Goal: Task Accomplishment & Management: Manage account settings

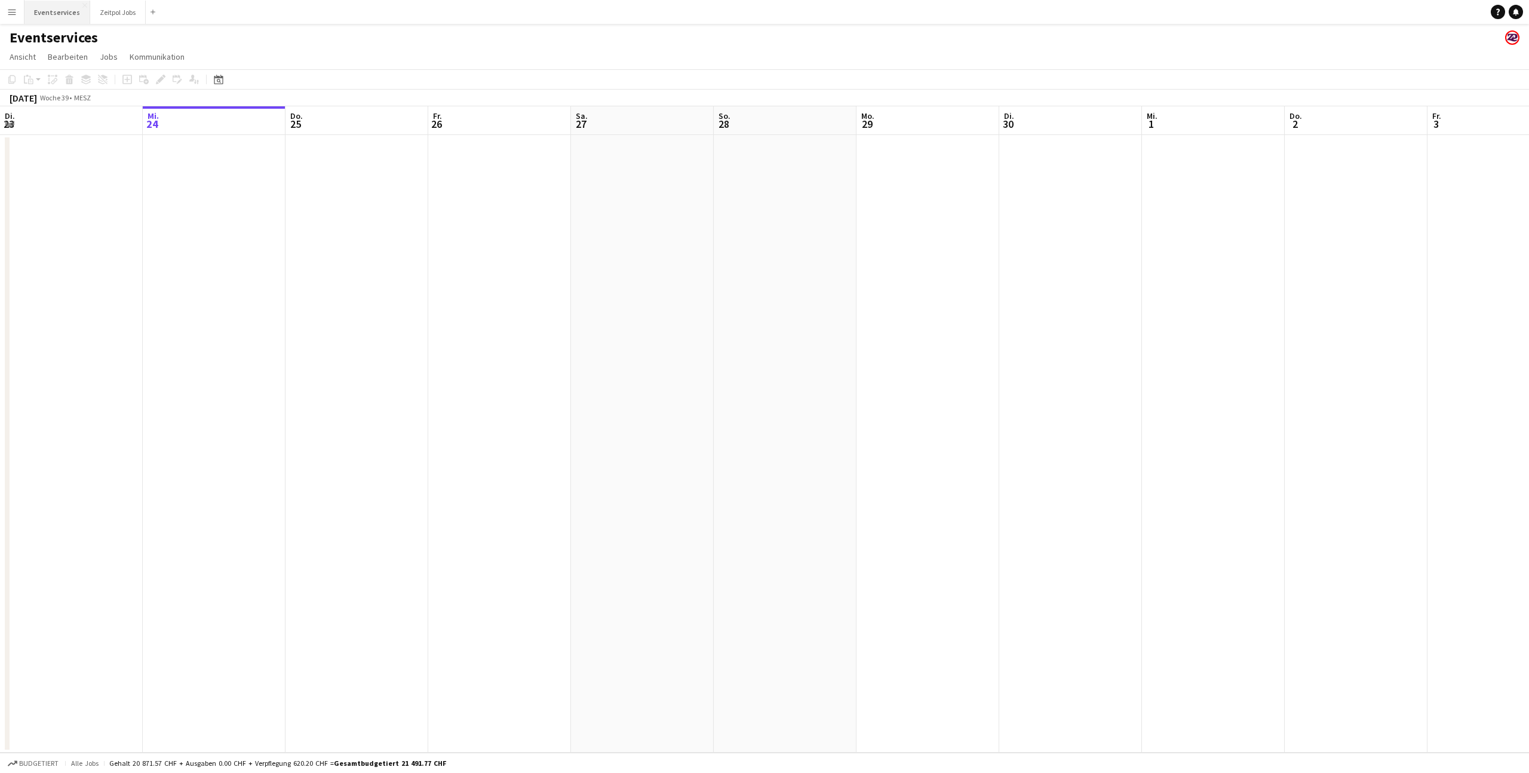
click at [66, 15] on button "Eventservices Schließen" at bounding box center [57, 12] width 66 height 23
click at [105, 16] on button "Zeitpol Jobs Schließen" at bounding box center [118, 12] width 56 height 23
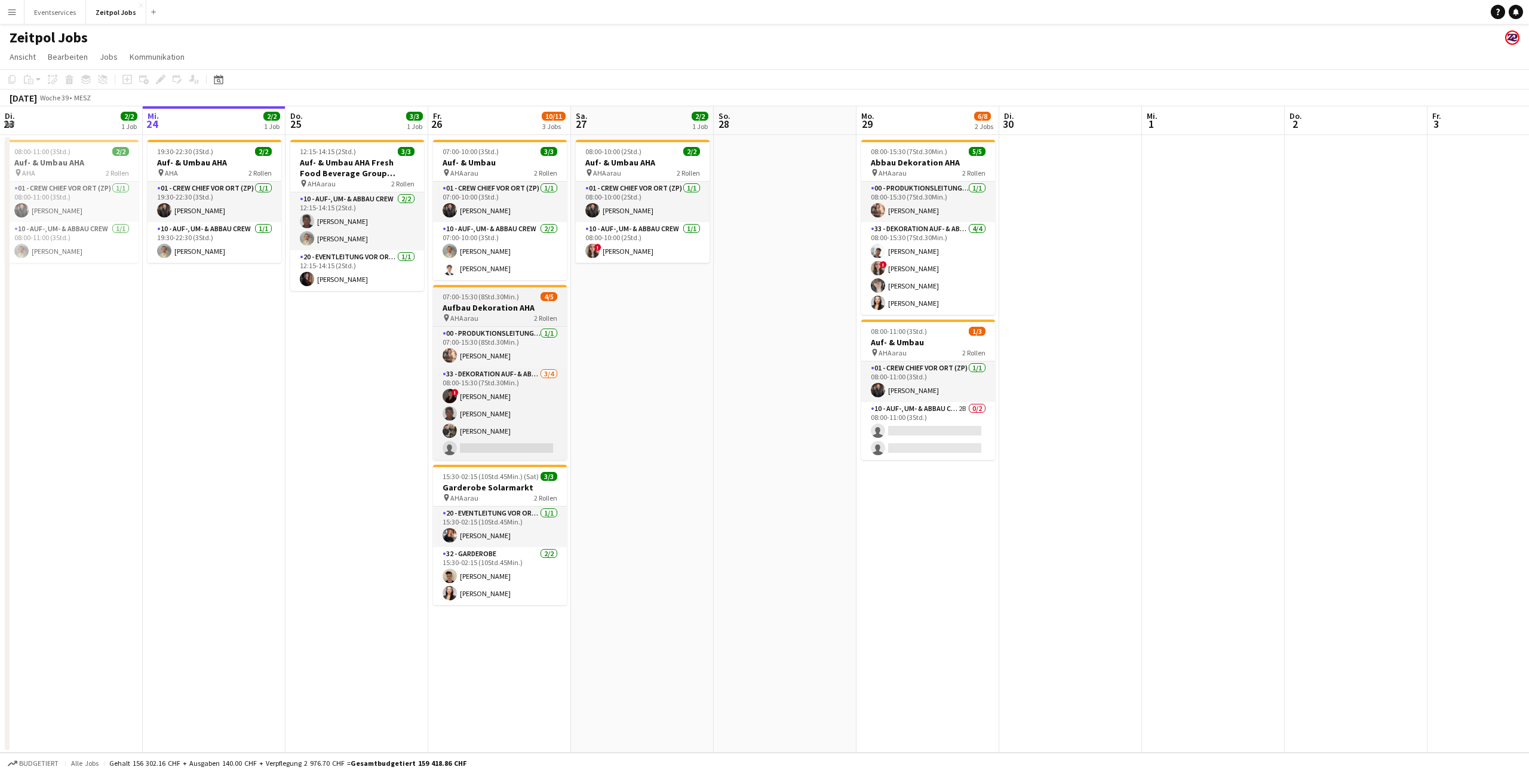
click at [477, 311] on h3 "Aufbau Dekoration AHA" at bounding box center [500, 307] width 134 height 11
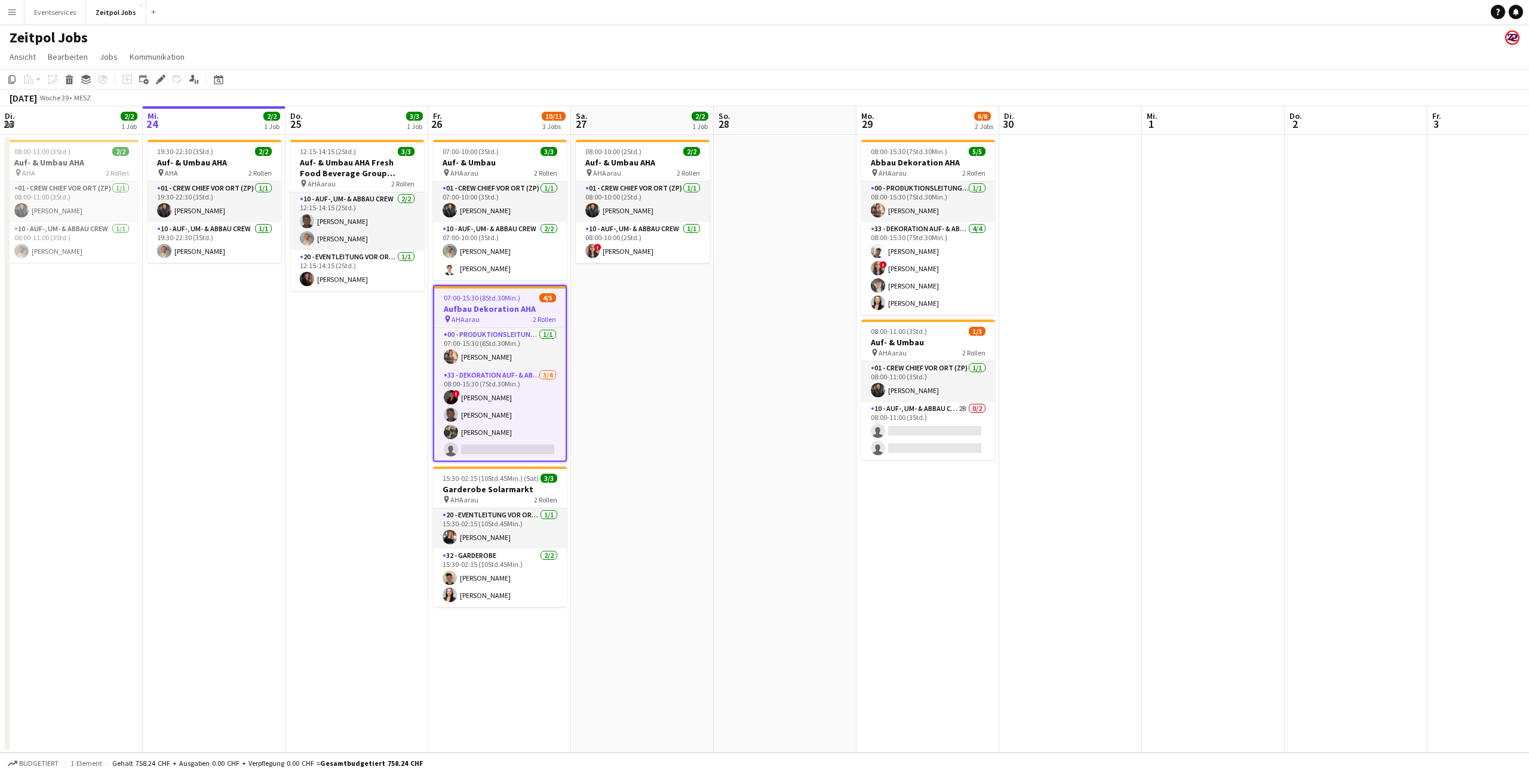
click at [514, 303] on h3 "Aufbau Dekoration AHA" at bounding box center [499, 308] width 131 height 11
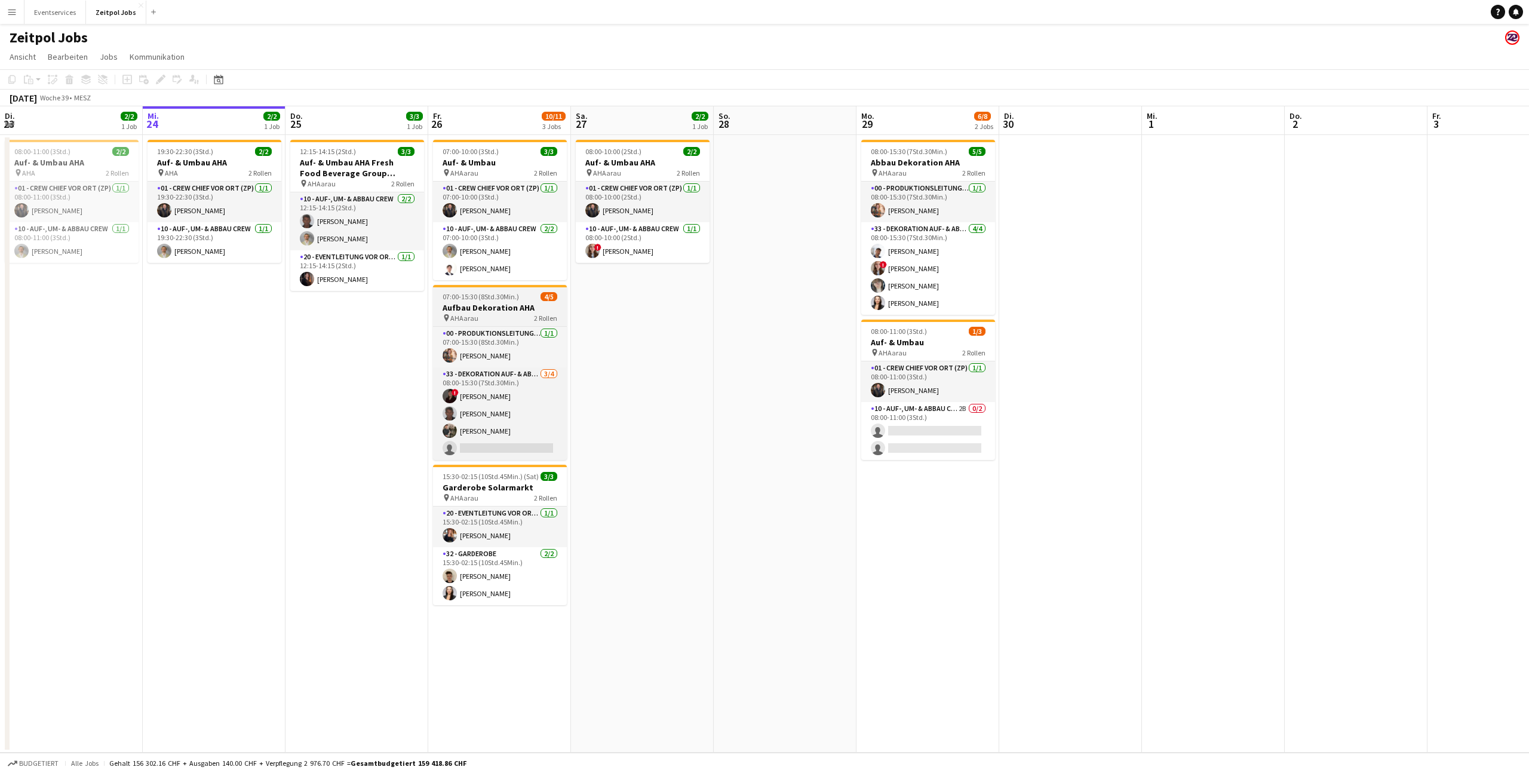
click at [511, 303] on h3 "Aufbau Dekoration AHA" at bounding box center [500, 307] width 134 height 11
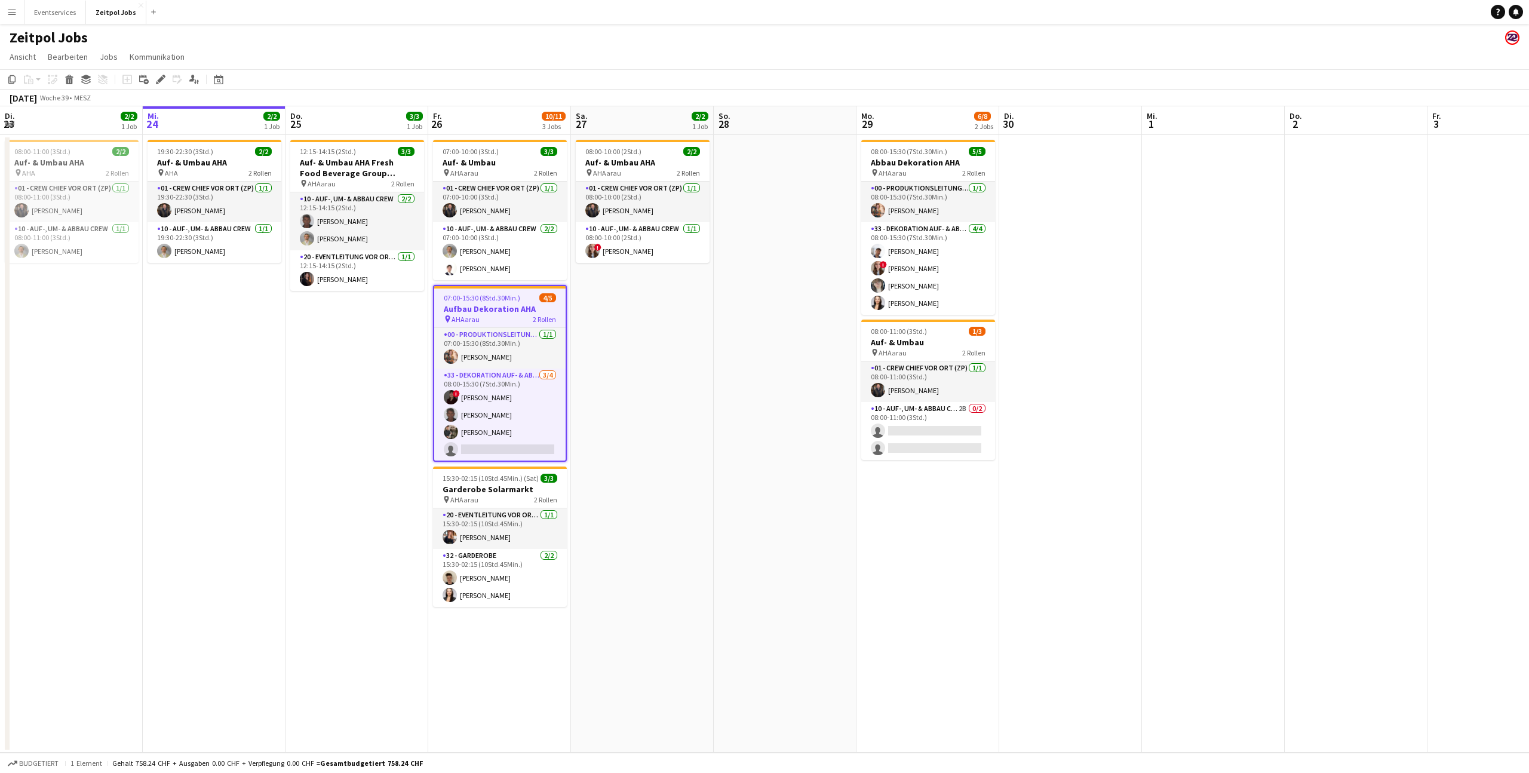
click at [502, 304] on h3 "Aufbau Dekoration AHA" at bounding box center [499, 308] width 131 height 11
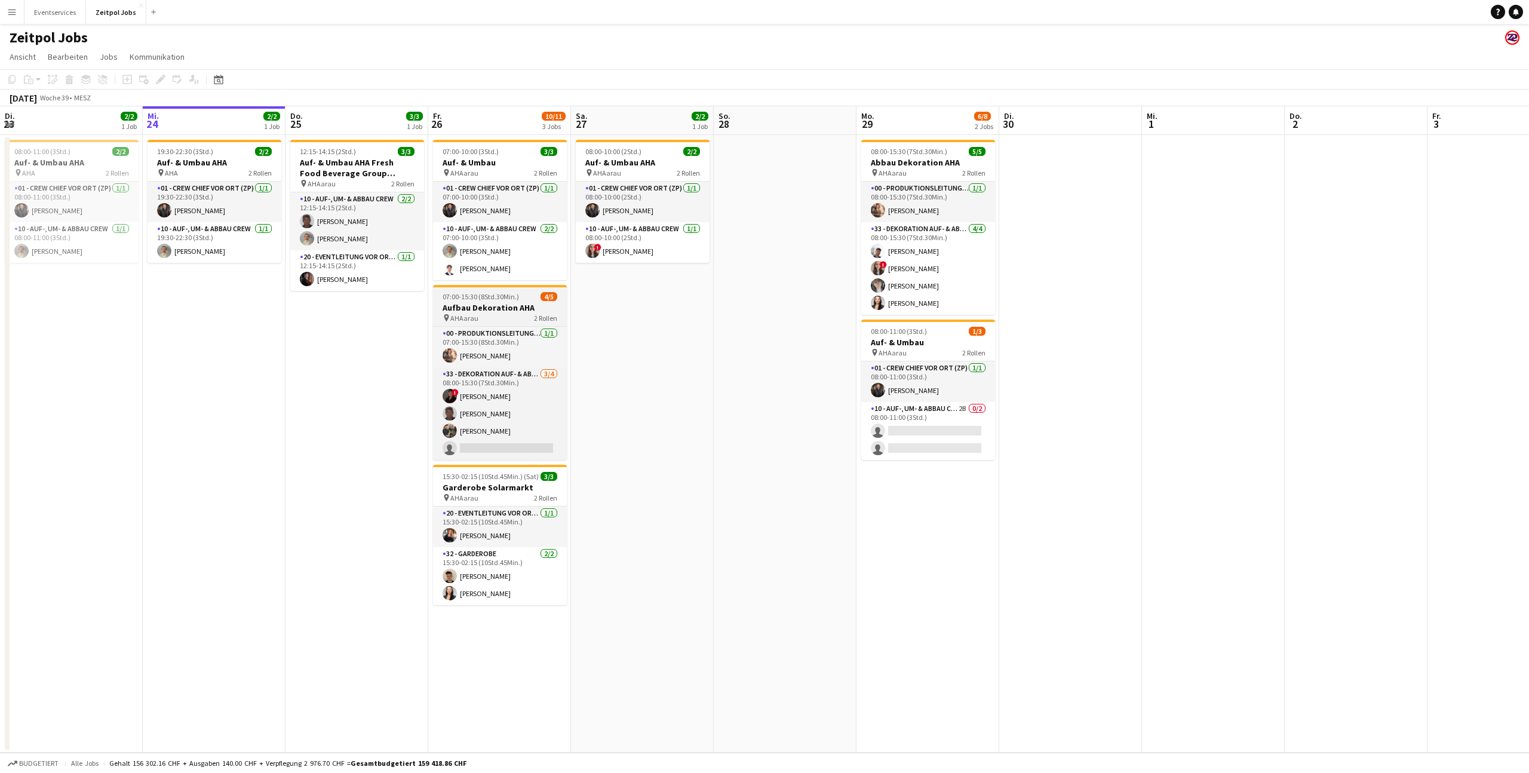
click at [502, 304] on h3 "Aufbau Dekoration AHA" at bounding box center [500, 307] width 134 height 11
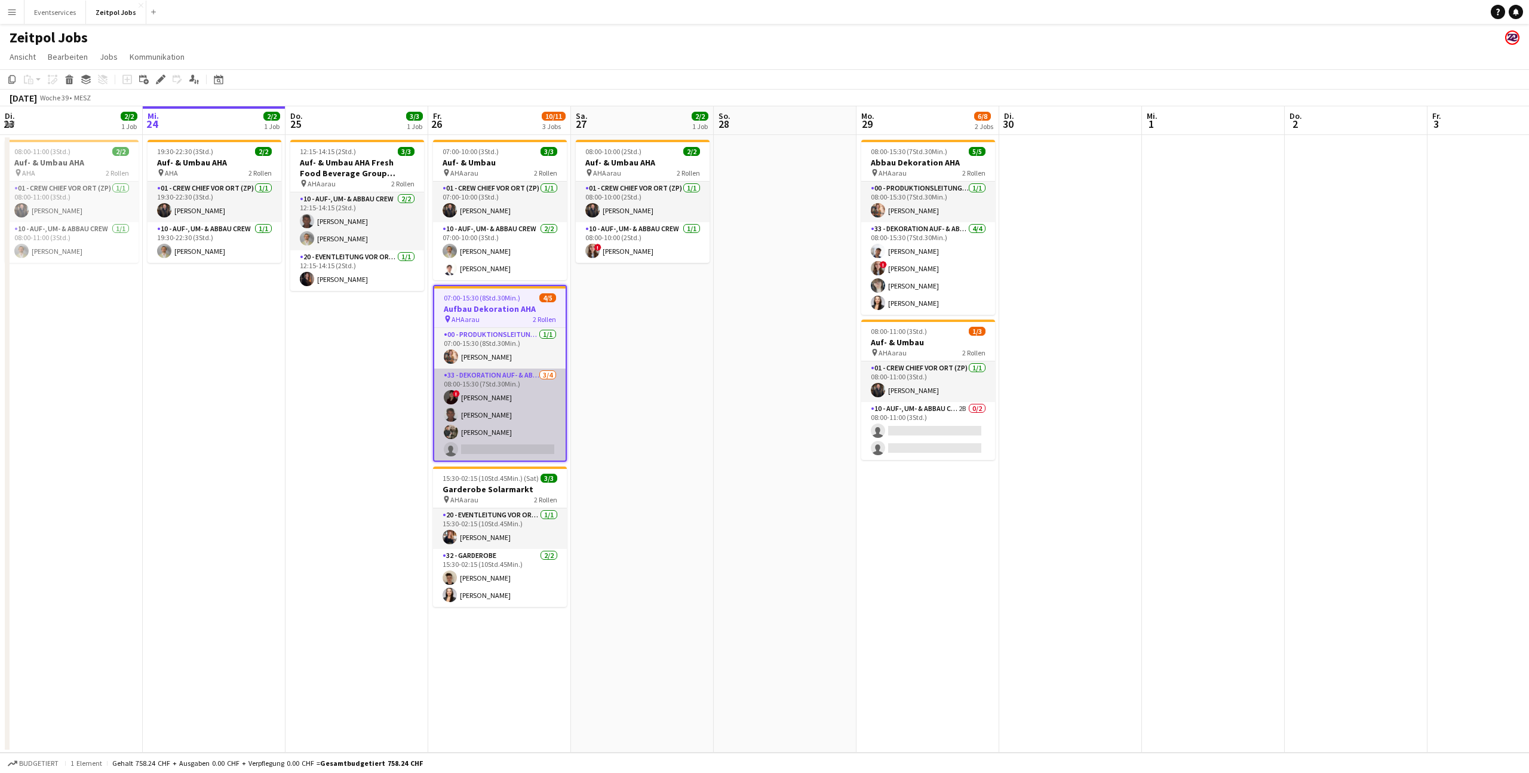
click at [490, 398] on app-card-role "33 - Dekoration Auf- & Abbau [DATE] 08:00-15:30 (7Std.30Min.) ! [PERSON_NAME] […" at bounding box center [499, 415] width 131 height 93
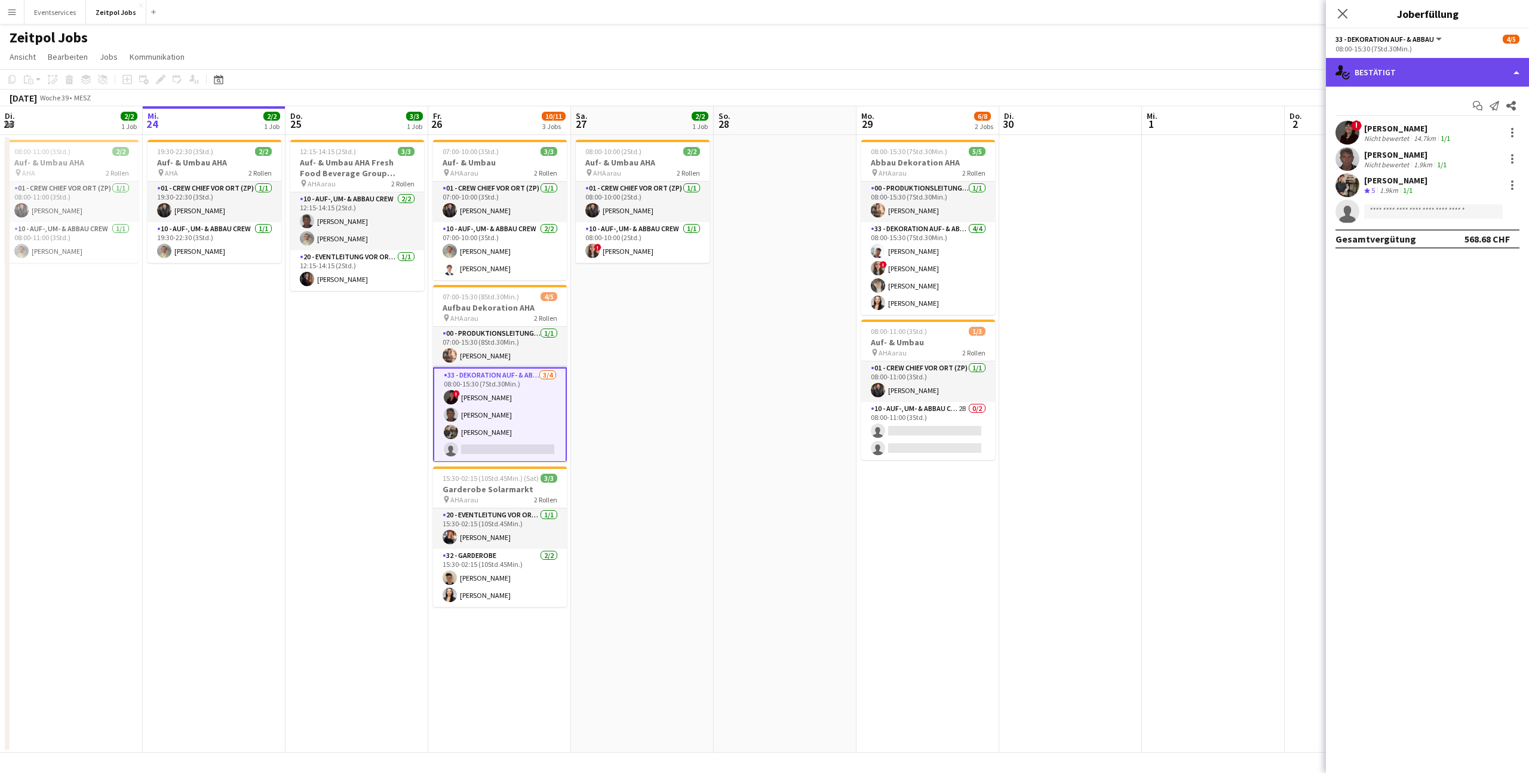
click at [1514, 72] on div "single-neutral-actions-check-2 Bestätigt" at bounding box center [1427, 72] width 203 height 29
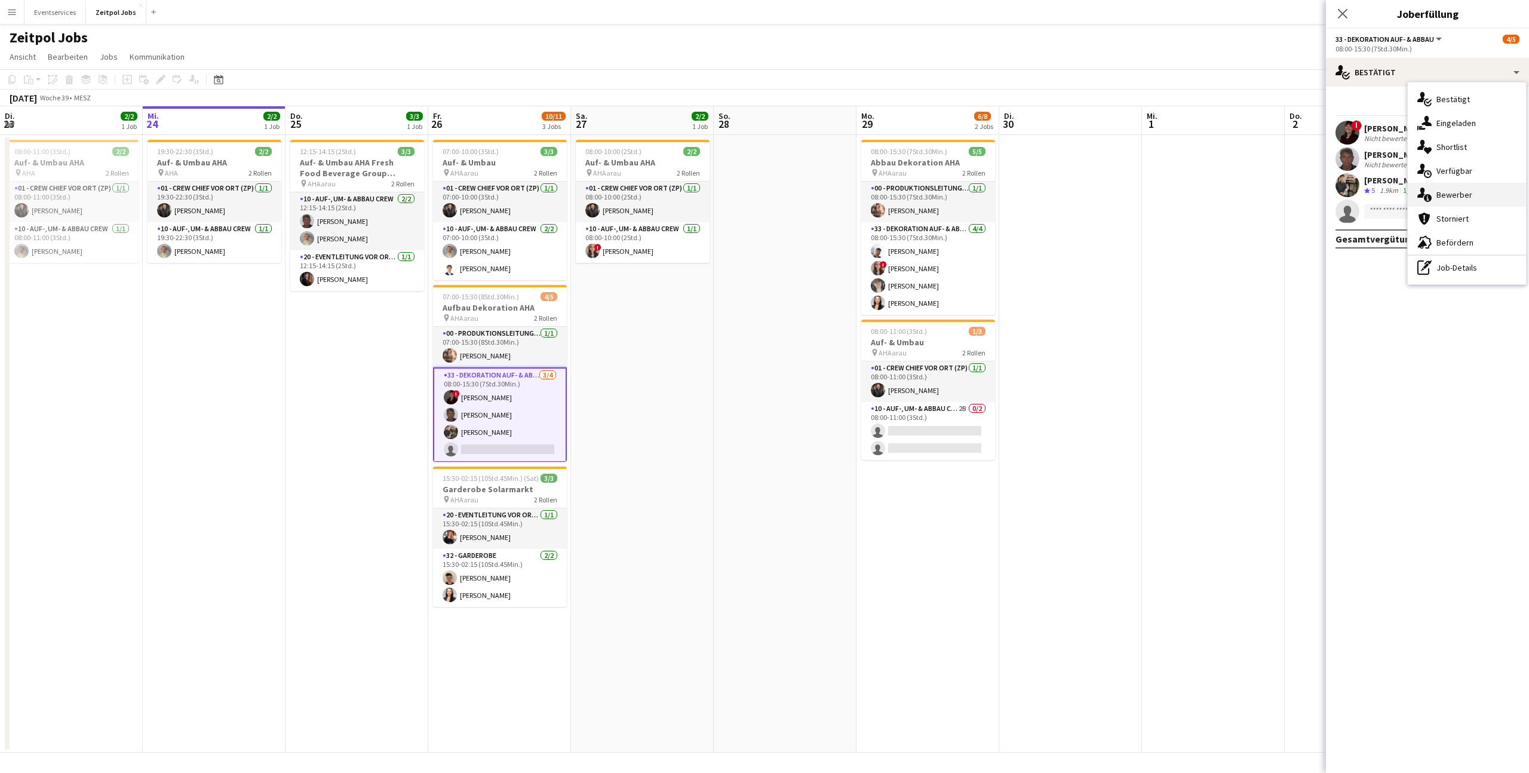
click at [1462, 194] on span "Bewerber" at bounding box center [1455, 194] width 36 height 11
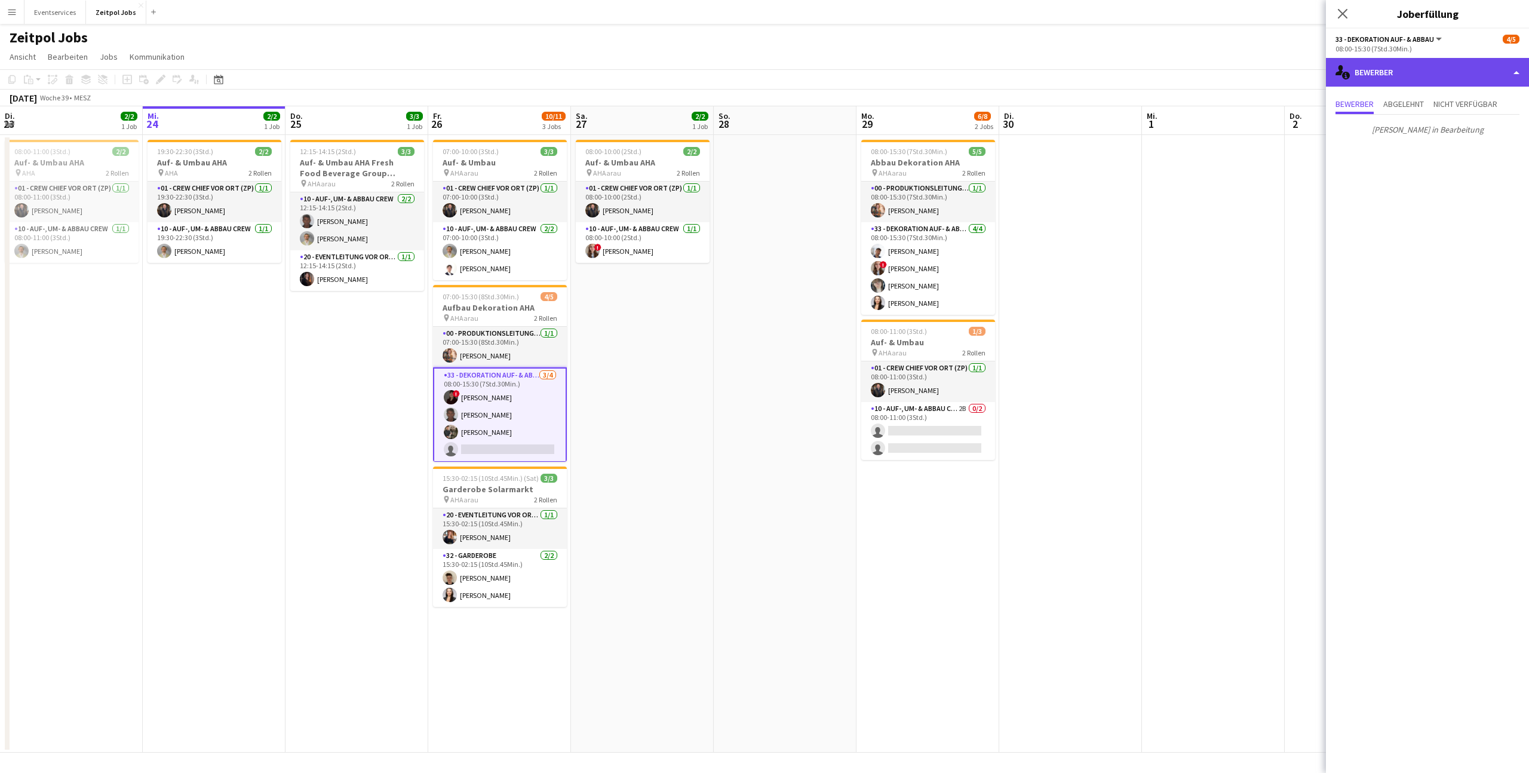
click at [1516, 72] on div "single-neutral-actions-information Bewerber" at bounding box center [1427, 72] width 203 height 29
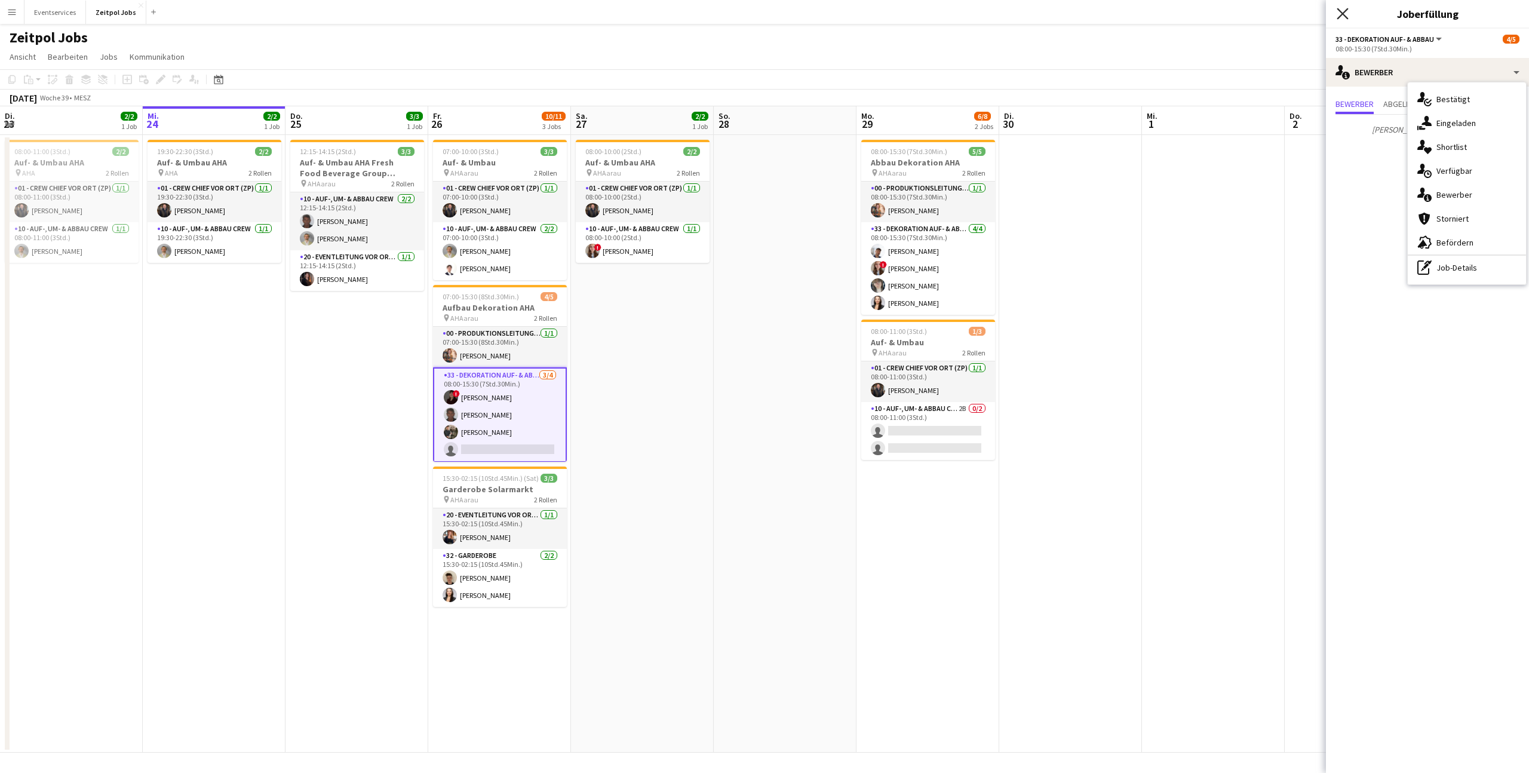
click at [1339, 13] on icon "Pop-in schließen" at bounding box center [1342, 13] width 11 height 11
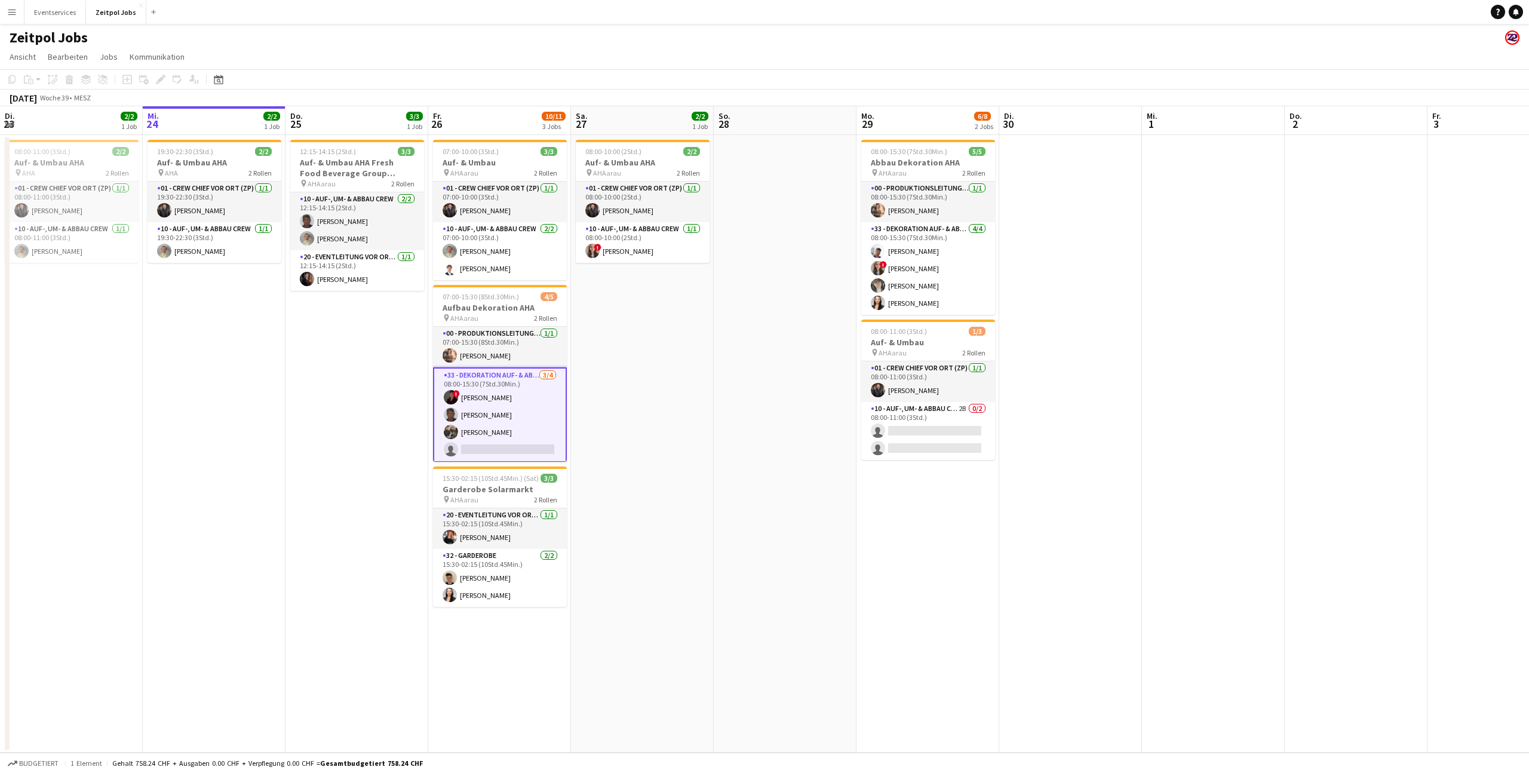
click at [513, 374] on app-card-role "33 - Dekoration Auf- & Abbau [DATE] 08:00-15:30 (7Std.30Min.) ! [PERSON_NAME] […" at bounding box center [500, 414] width 134 height 95
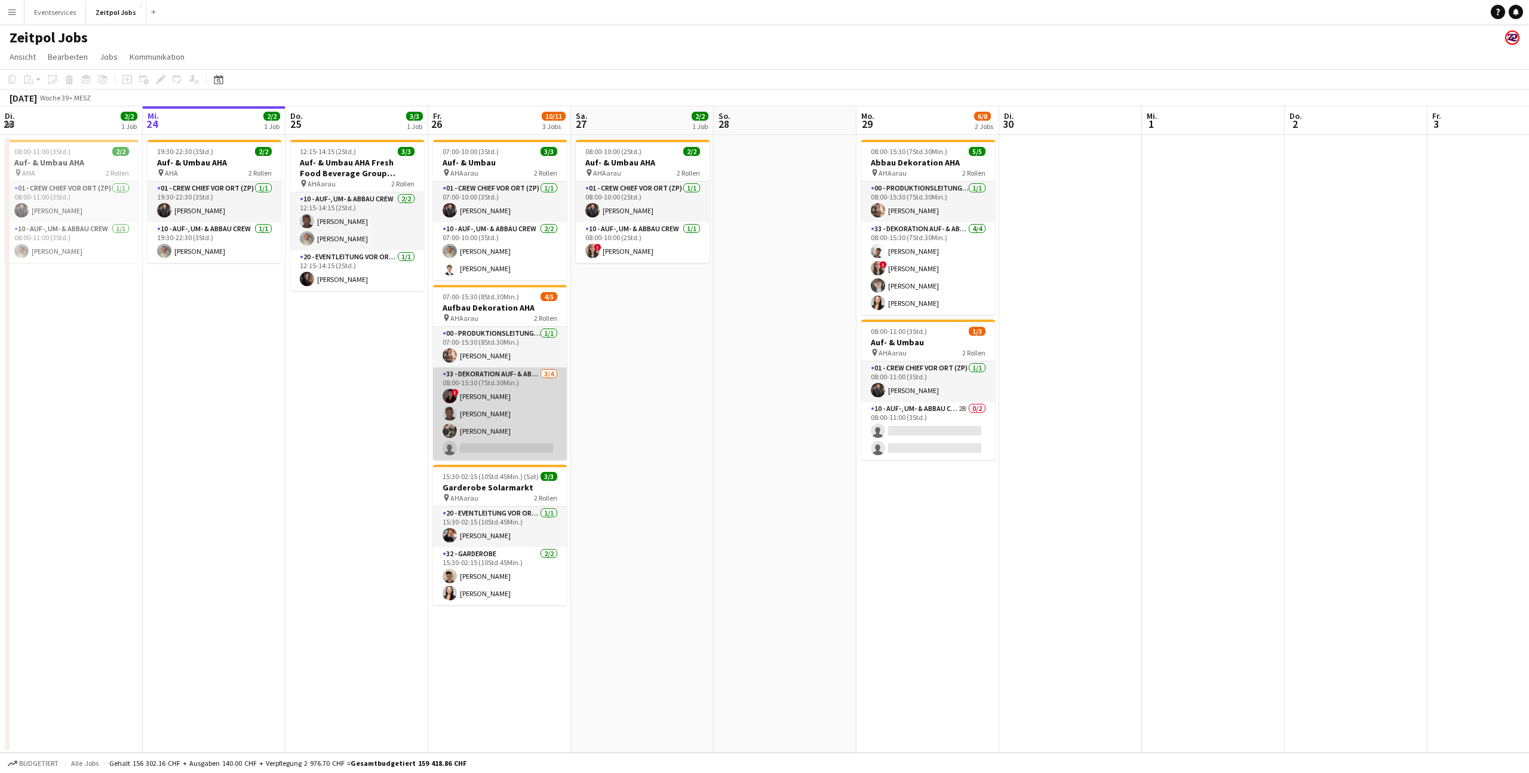
click at [513, 374] on app-card-role "33 - Dekoration Auf- & Abbau [DATE] 08:00-15:30 (7Std.30Min.) ! [PERSON_NAME] […" at bounding box center [500, 413] width 134 height 93
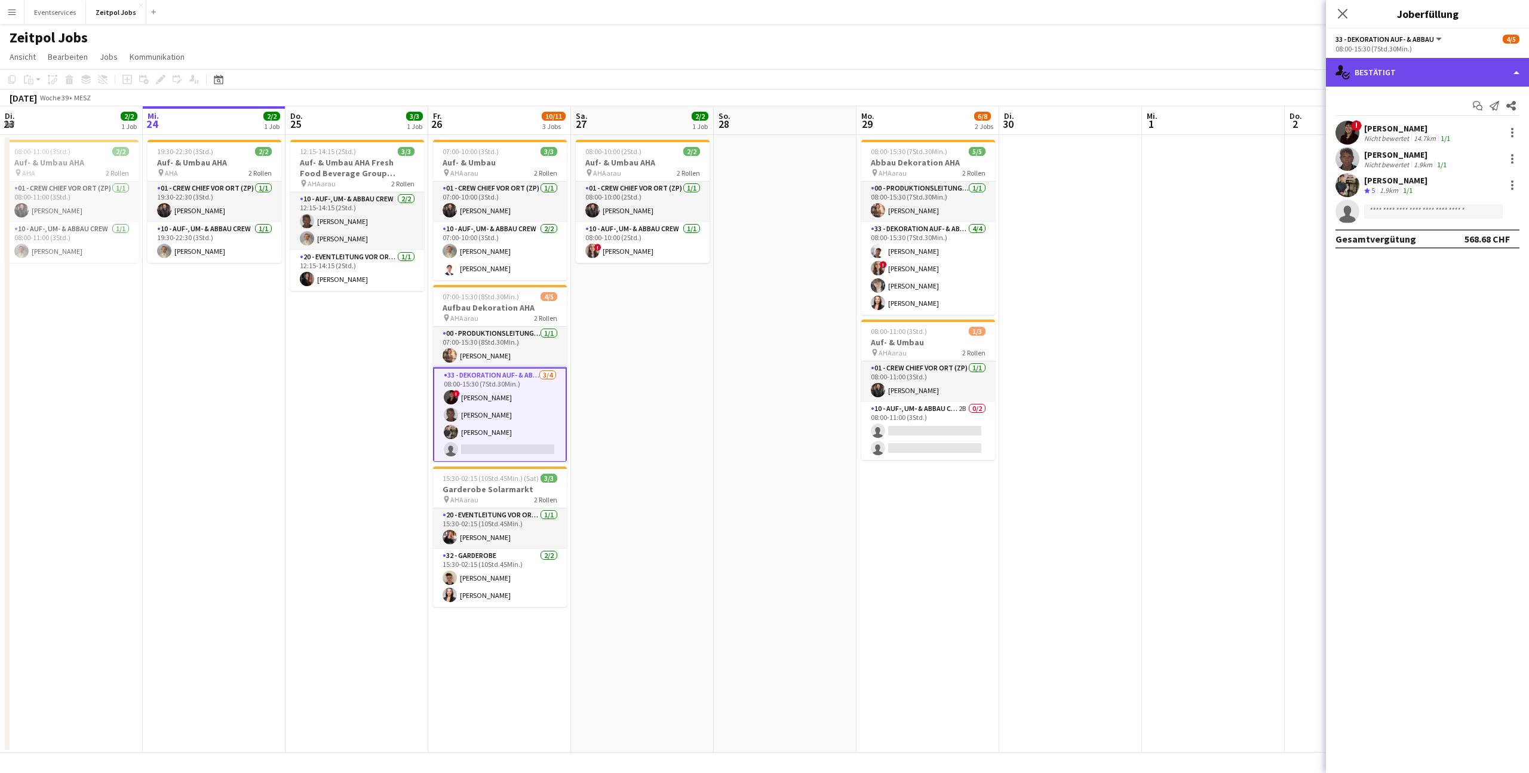
click at [1517, 69] on div "single-neutral-actions-check-2 Bestätigt" at bounding box center [1427, 72] width 203 height 29
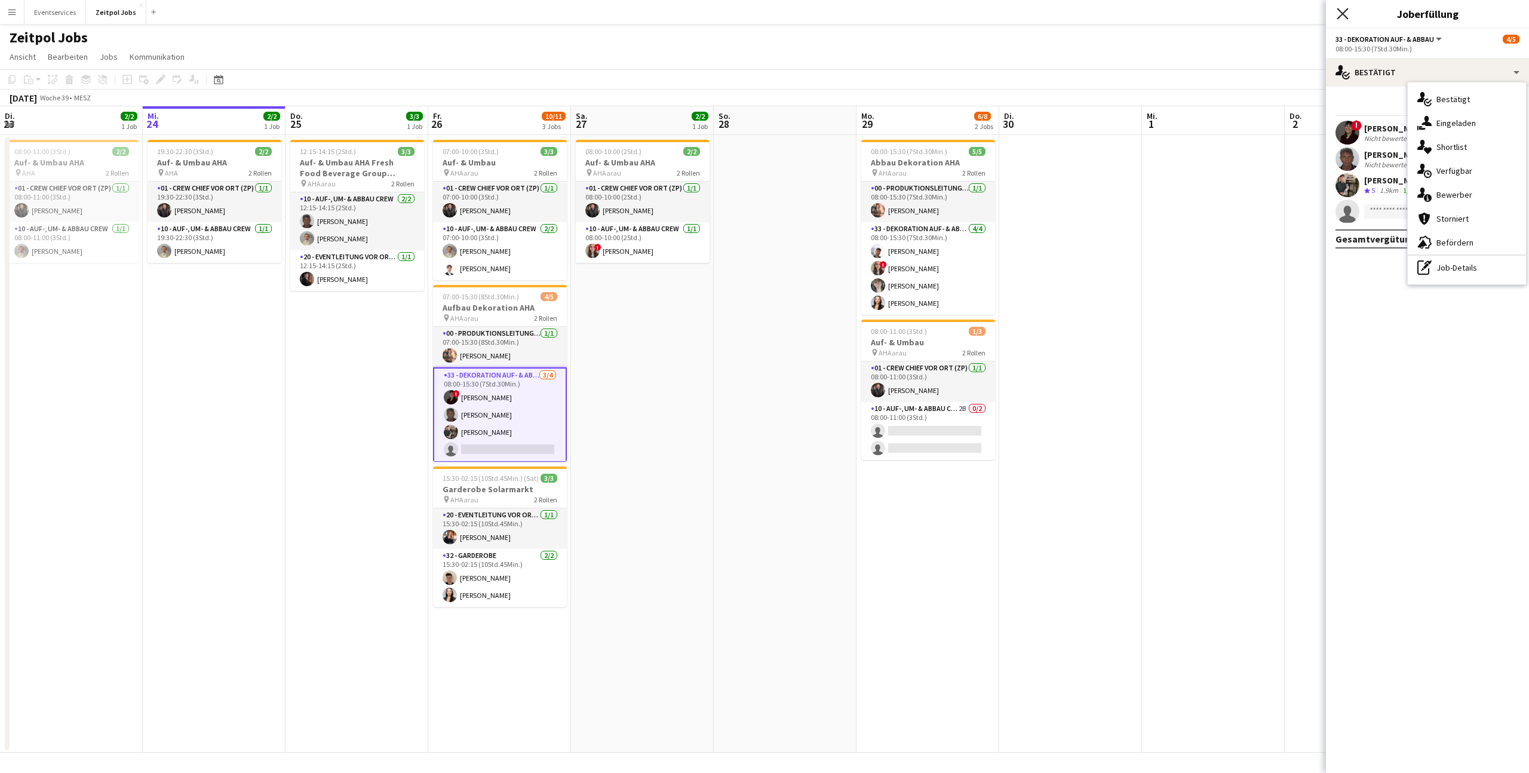
click at [1341, 13] on icon at bounding box center [1342, 13] width 11 height 11
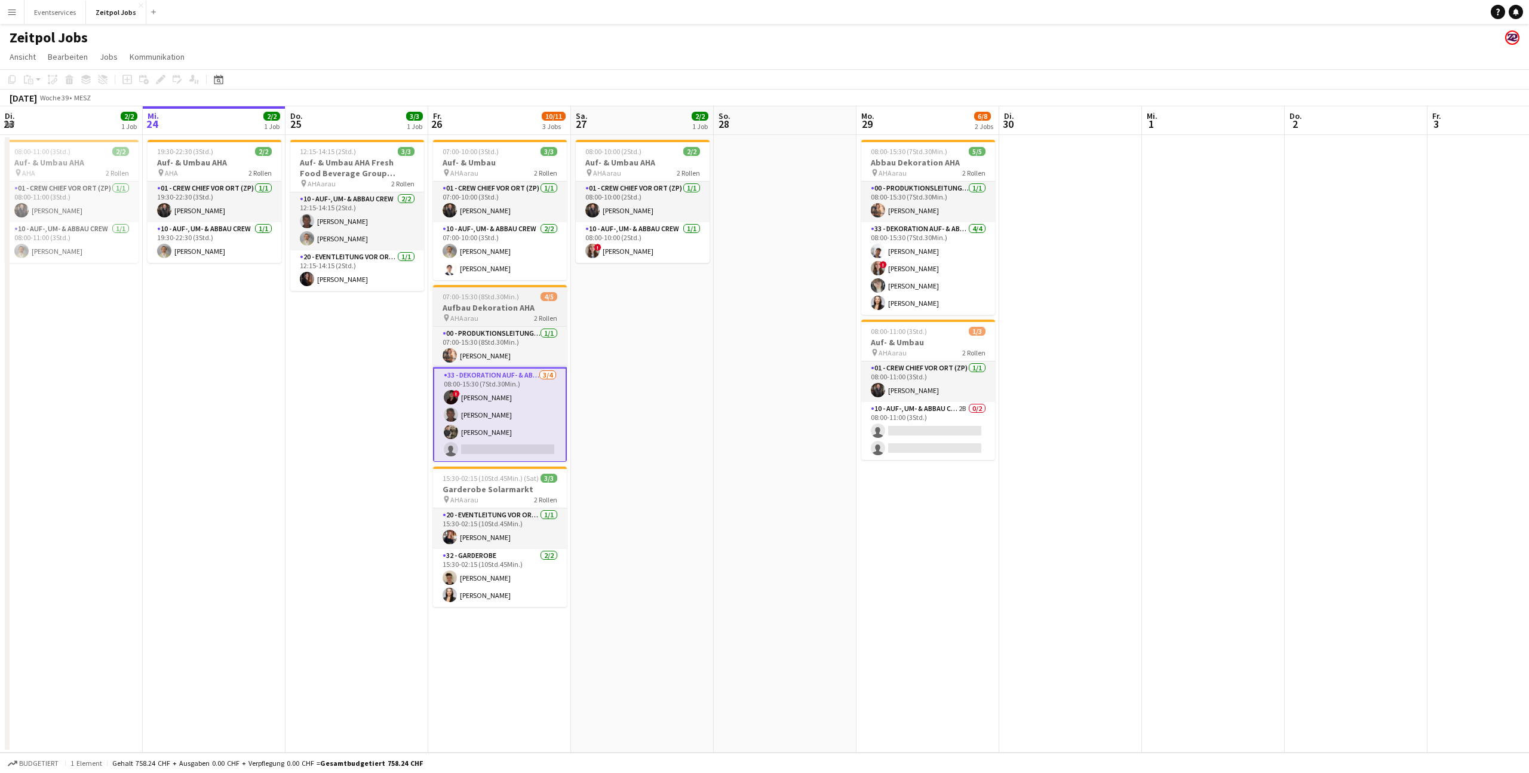
click at [531, 315] on div "pin AHAarau 2 Rollen" at bounding box center [500, 318] width 134 height 10
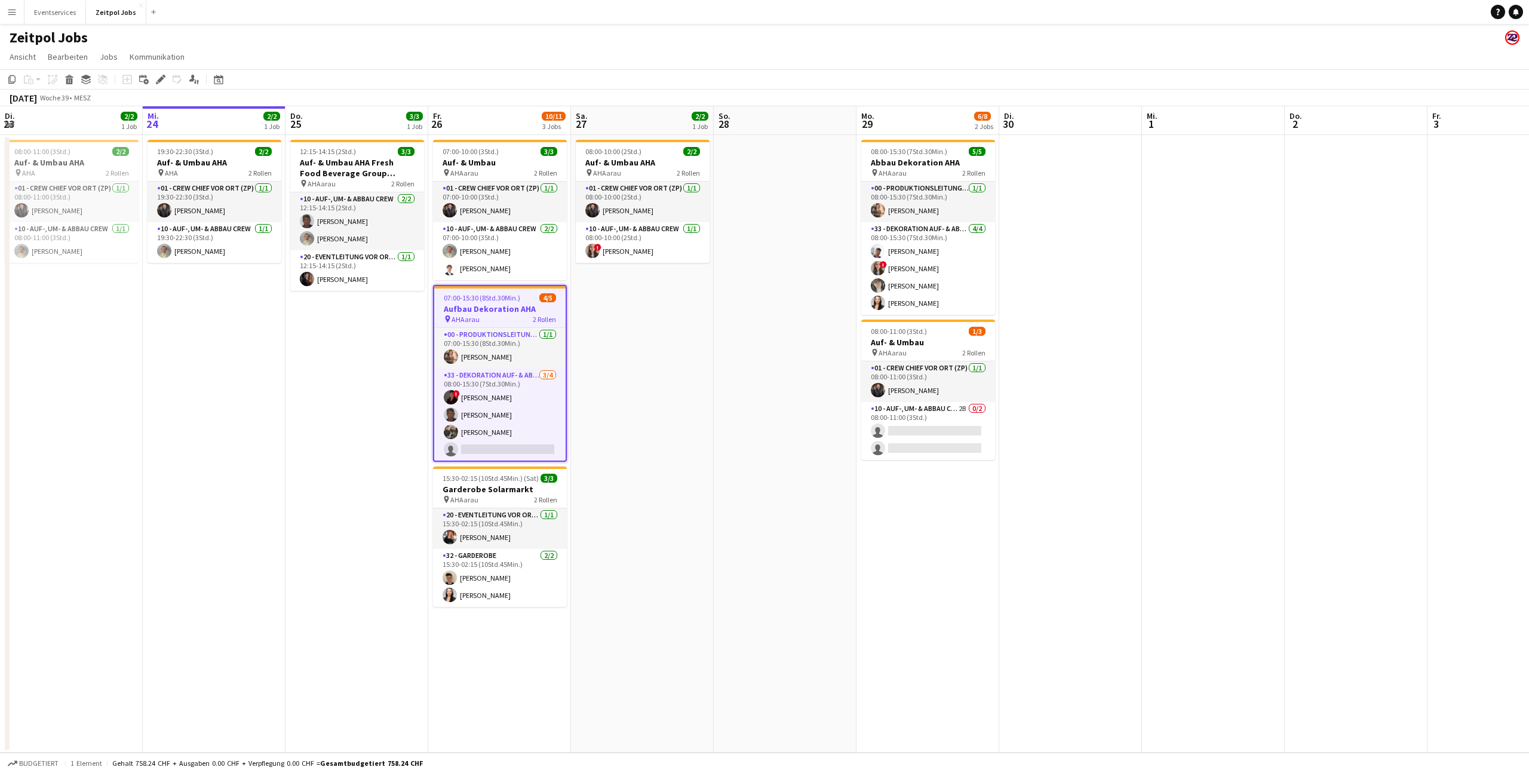
click at [496, 292] on app-job-card "07:00-15:30 (8Std.30Min.) 4/5 Aufbau Dekoration AHA pin AHAarau 2 Rollen 00 - P…" at bounding box center [500, 373] width 134 height 177
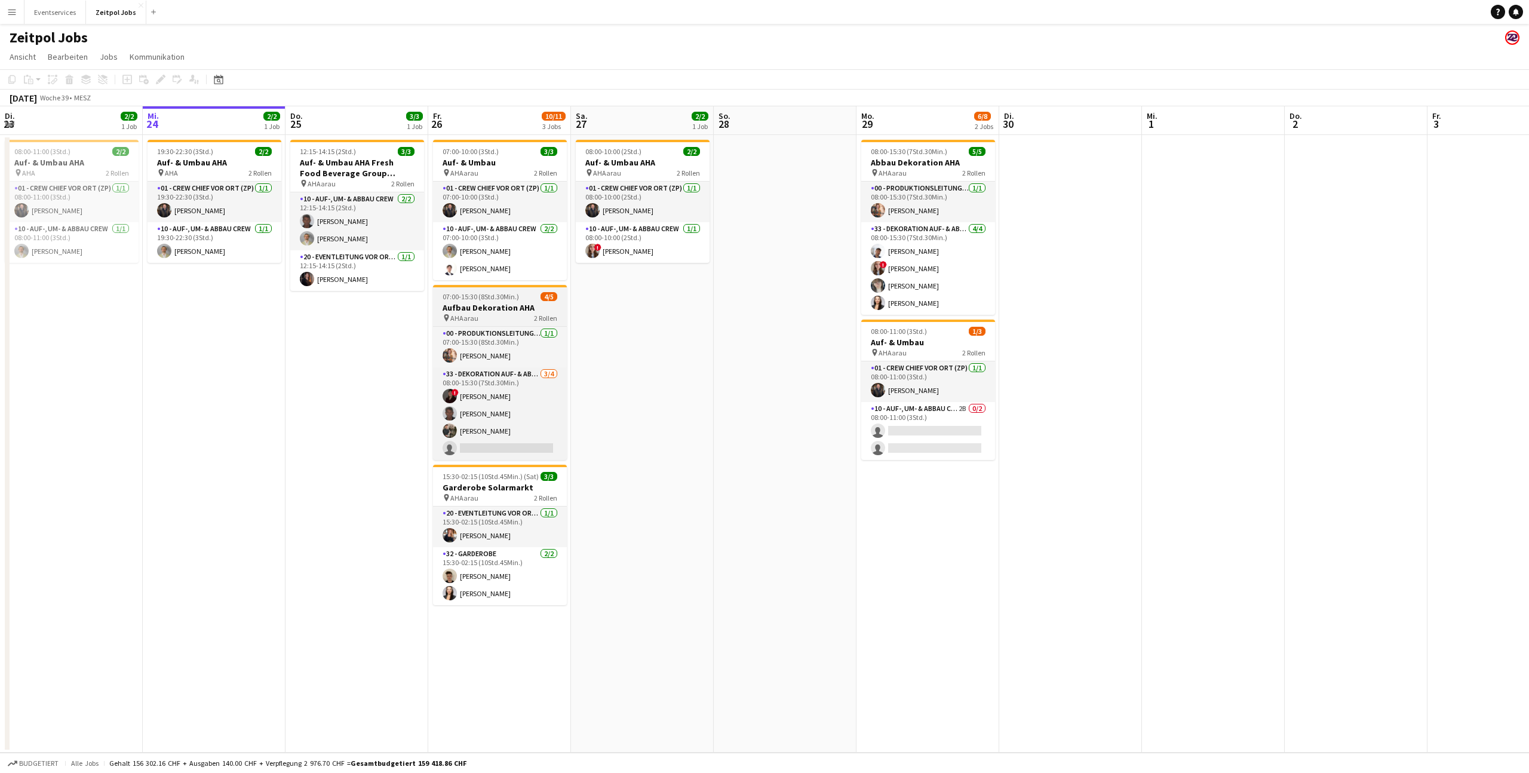
click at [496, 292] on span "07:00-15:30 (8Std.30Min.)" at bounding box center [481, 296] width 76 height 9
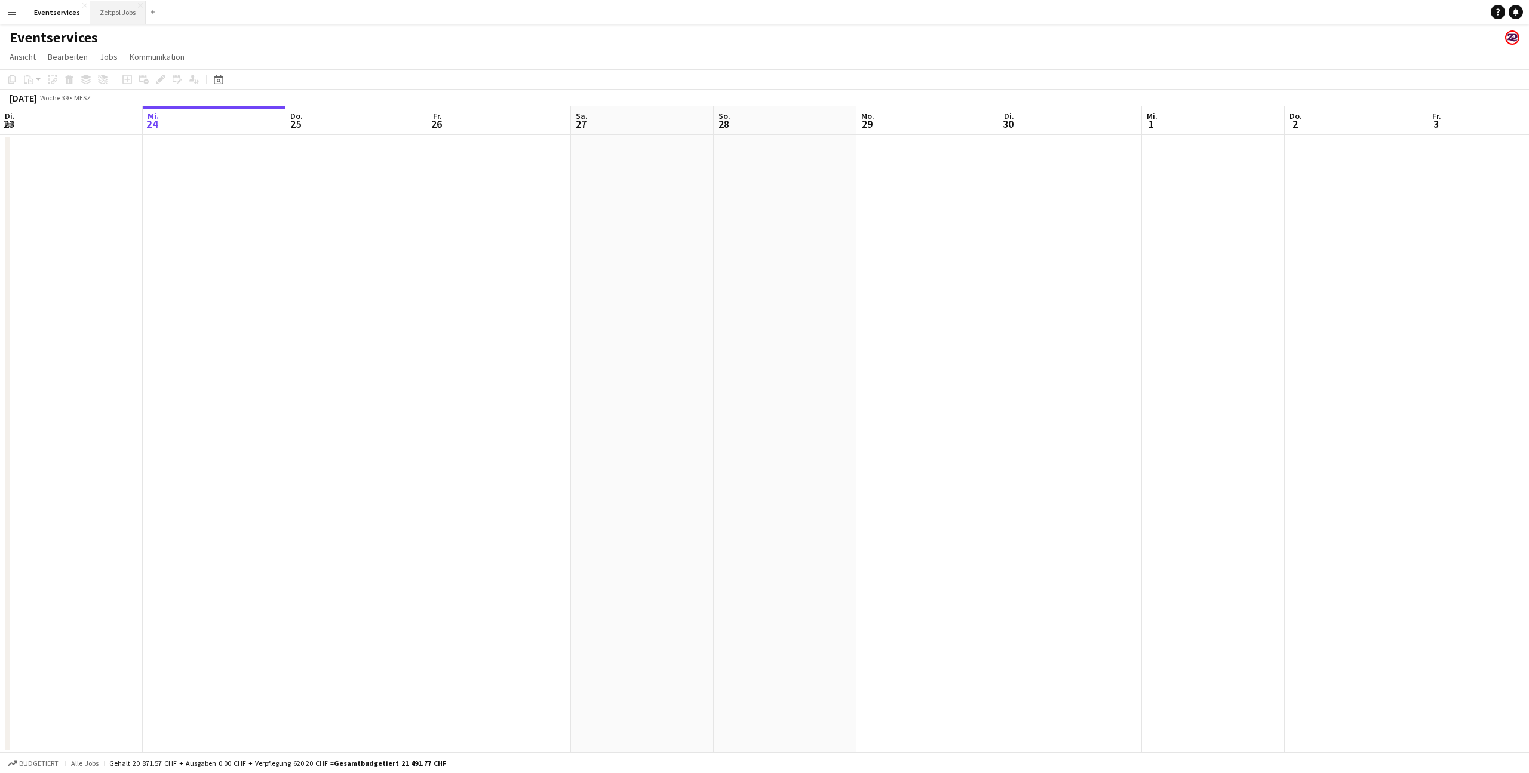
click at [104, 11] on button "Zeitpol Jobs Schließen" at bounding box center [118, 12] width 56 height 23
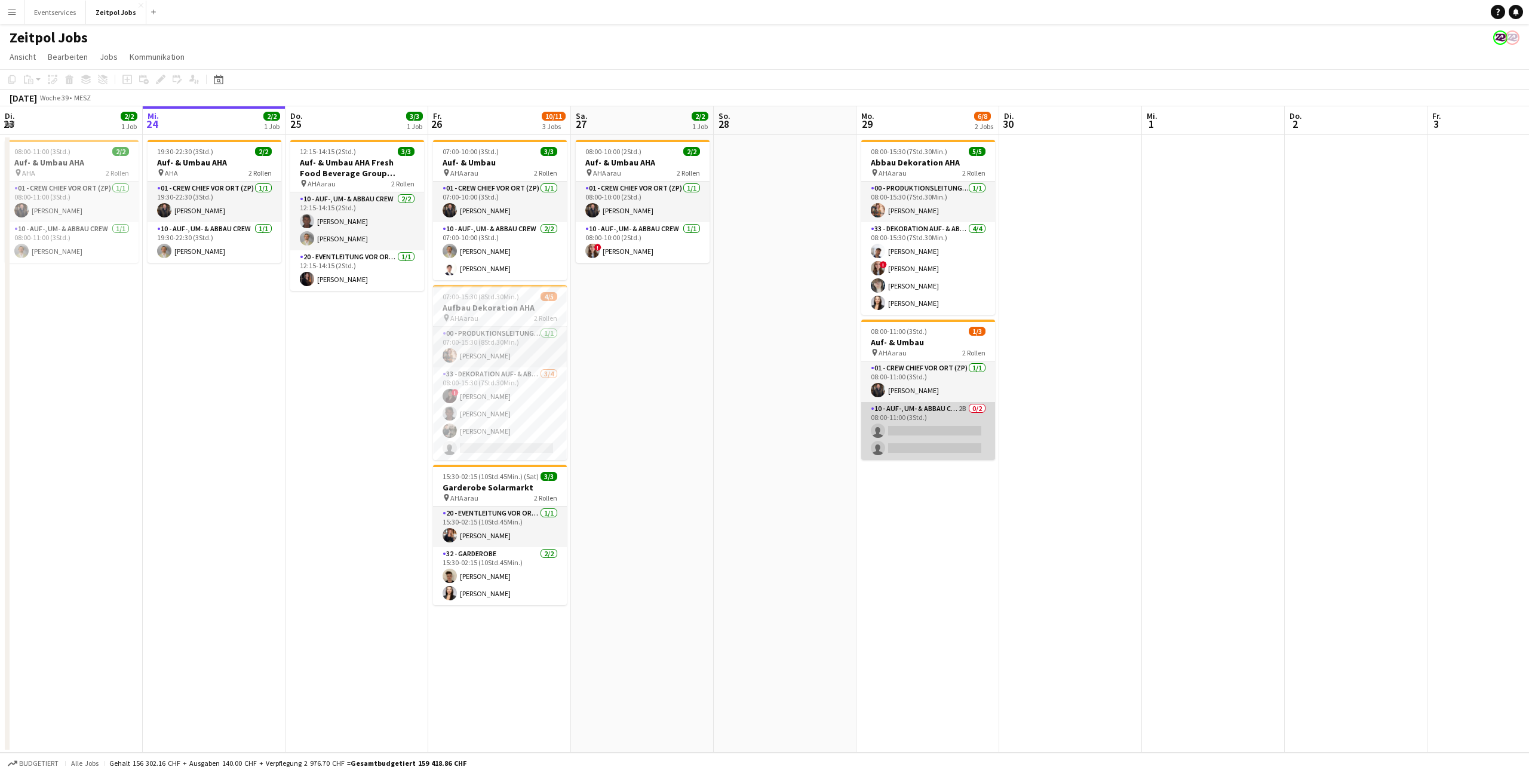
click at [943, 412] on app-card-role "10 - Auf-, Um- & Abbau Crew 2B 0/2 08:00-11:00 (3Std.) single-neutral-actions s…" at bounding box center [928, 431] width 134 height 58
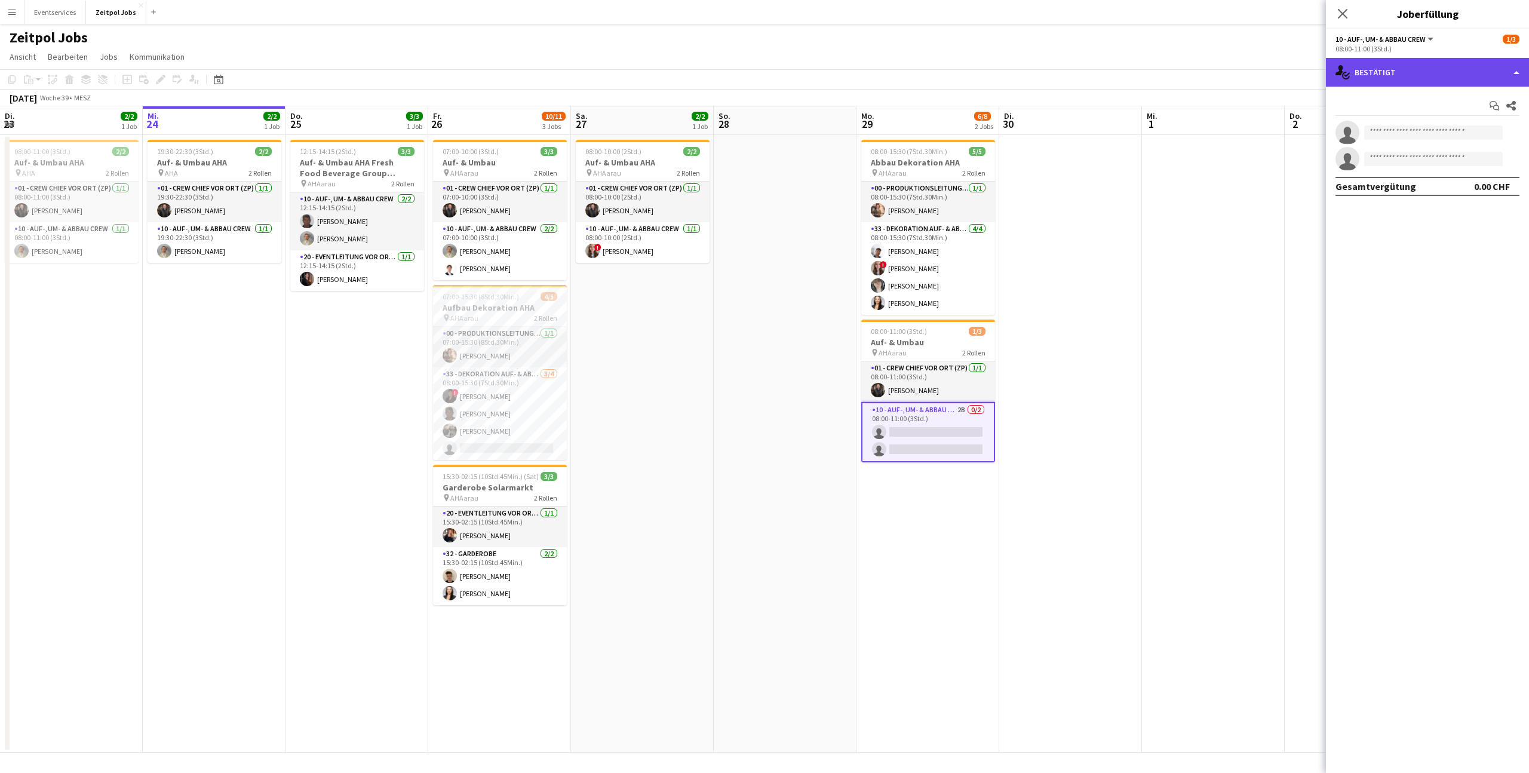
click at [1489, 68] on div "single-neutral-actions-check-2 Bestätigt" at bounding box center [1427, 72] width 203 height 29
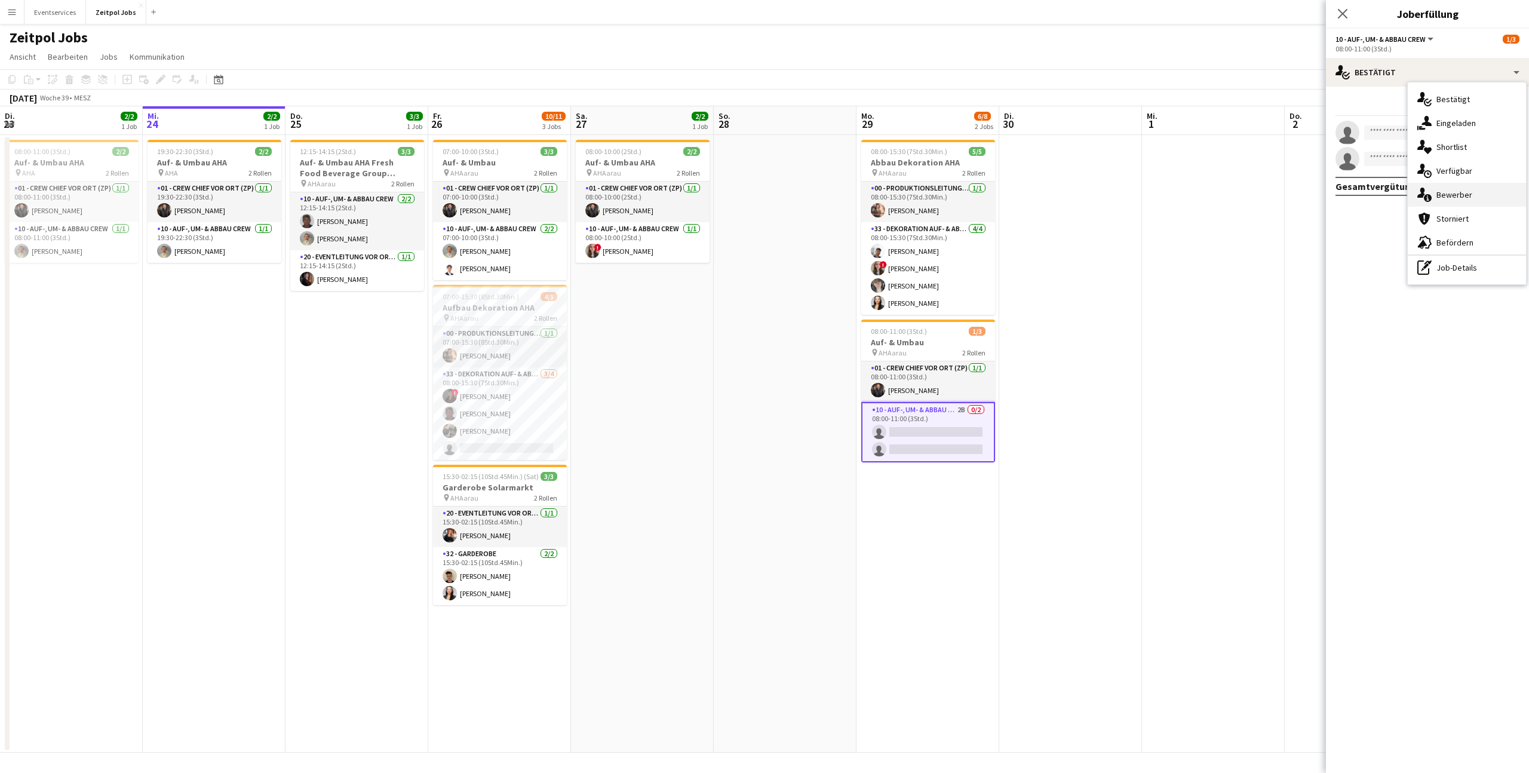
click at [1442, 188] on div "single-neutral-actions-information Bewerber" at bounding box center [1467, 195] width 118 height 24
click at [1341, 12] on icon at bounding box center [1342, 13] width 11 height 11
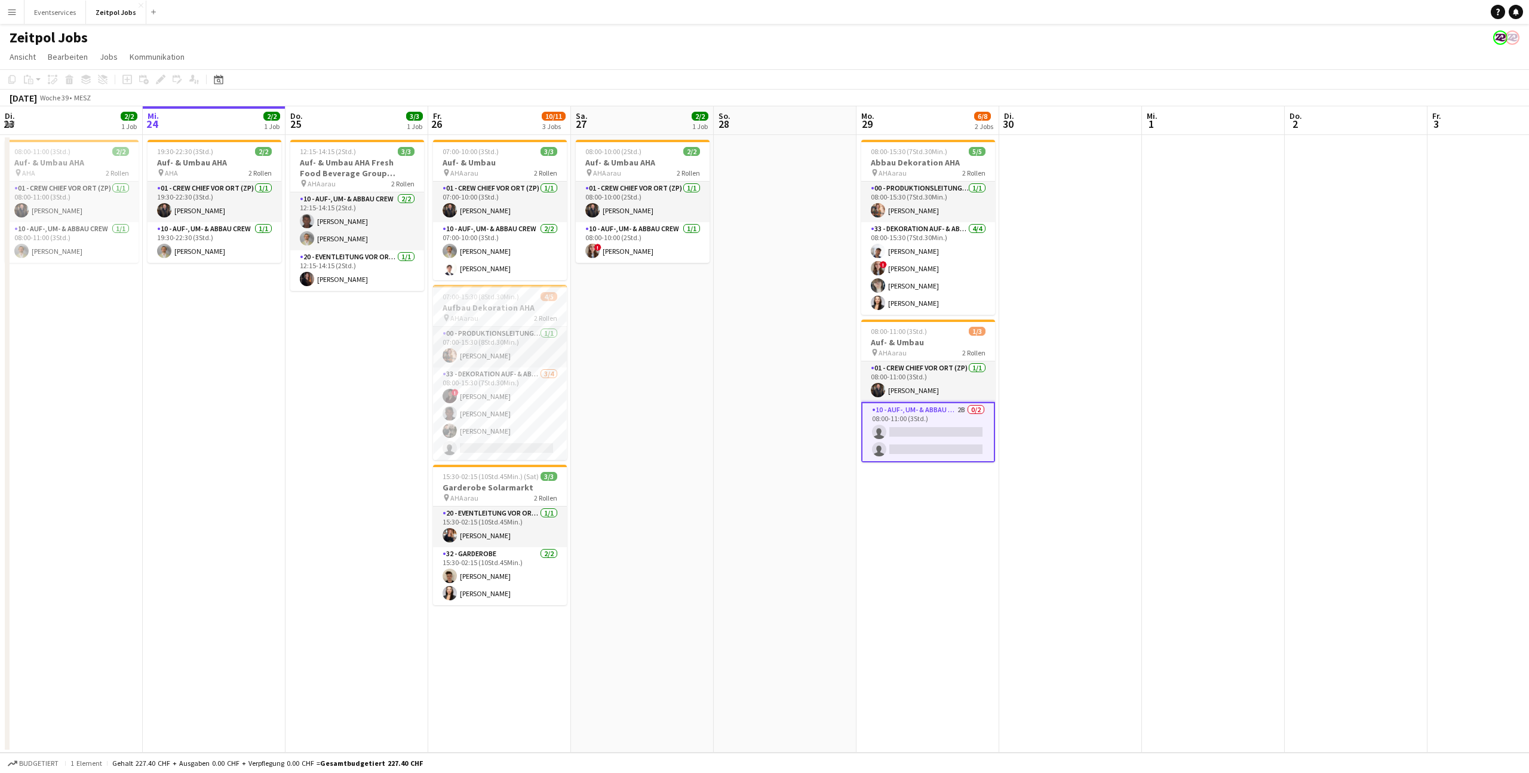
click at [945, 52] on app-page-menu "Ansicht Tagesansicht erweitert Tagesansicht zusammengeklappt Monatsansicht Datu…" at bounding box center [764, 58] width 1529 height 23
